Goal: Information Seeking & Learning: Learn about a topic

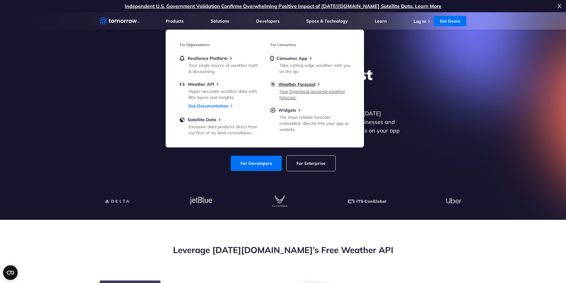
click at [299, 88] on link "Weather Forecast Your hyperlocal personal weather forecast." at bounding box center [311, 91] width 80 height 18
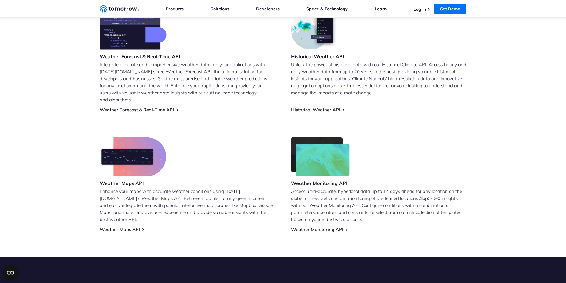
scroll to position [281, 0]
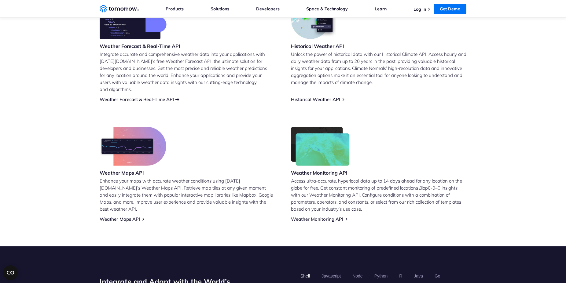
click at [143, 97] on link "Weather Forecast & Real-Time API" at bounding box center [137, 100] width 74 height 6
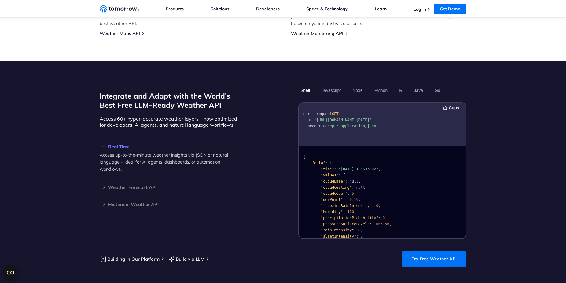
scroll to position [468, 0]
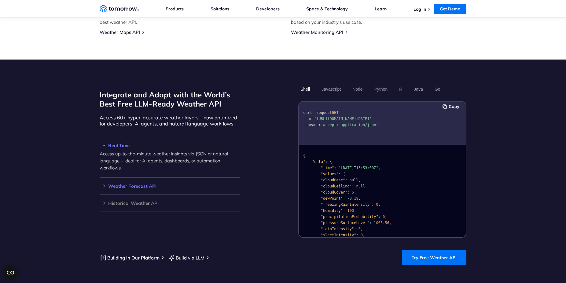
click at [117, 184] on h3 "Weather Forecast API" at bounding box center [170, 186] width 141 height 5
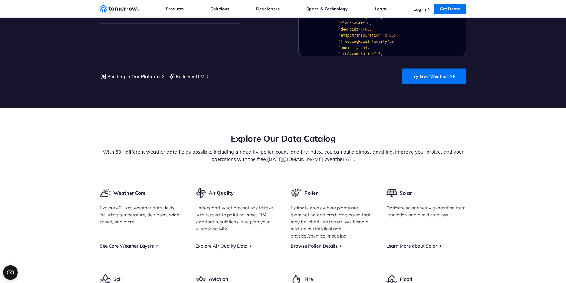
scroll to position [687, 0]
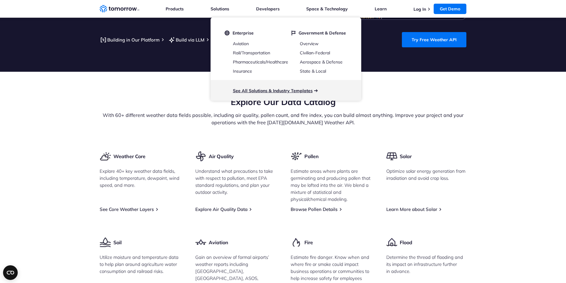
click at [280, 94] on link "See All Solutions & Industry Templates" at bounding box center [273, 91] width 80 height 6
